Goal: Book appointment/travel/reservation

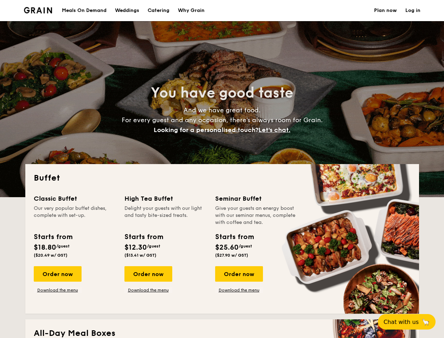
select select
click at [222, 169] on div "Buffet Classic Buffet Our very popular buffet dishes, complete with set-up. Sta…" at bounding box center [222, 238] width 394 height 149
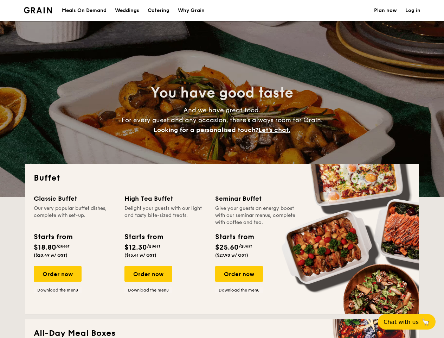
click at [413, 11] on link "Log in" at bounding box center [413, 10] width 15 height 21
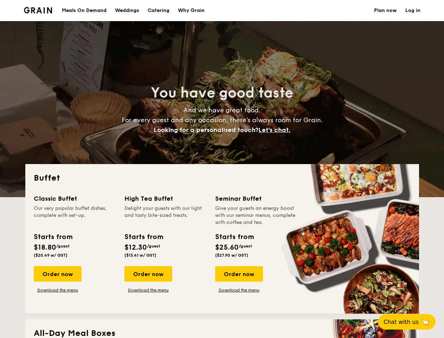
click at [276, 130] on span "Let's chat." at bounding box center [275, 130] width 32 height 8
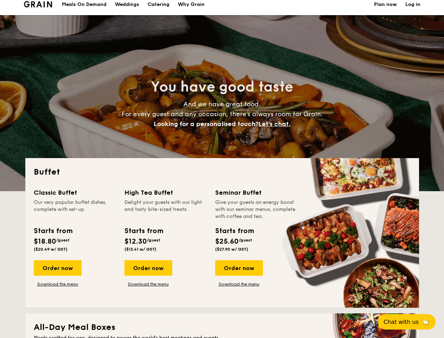
click at [411, 322] on span "Chat with us" at bounding box center [401, 321] width 35 height 7
